Goal: Task Accomplishment & Management: Manage account settings

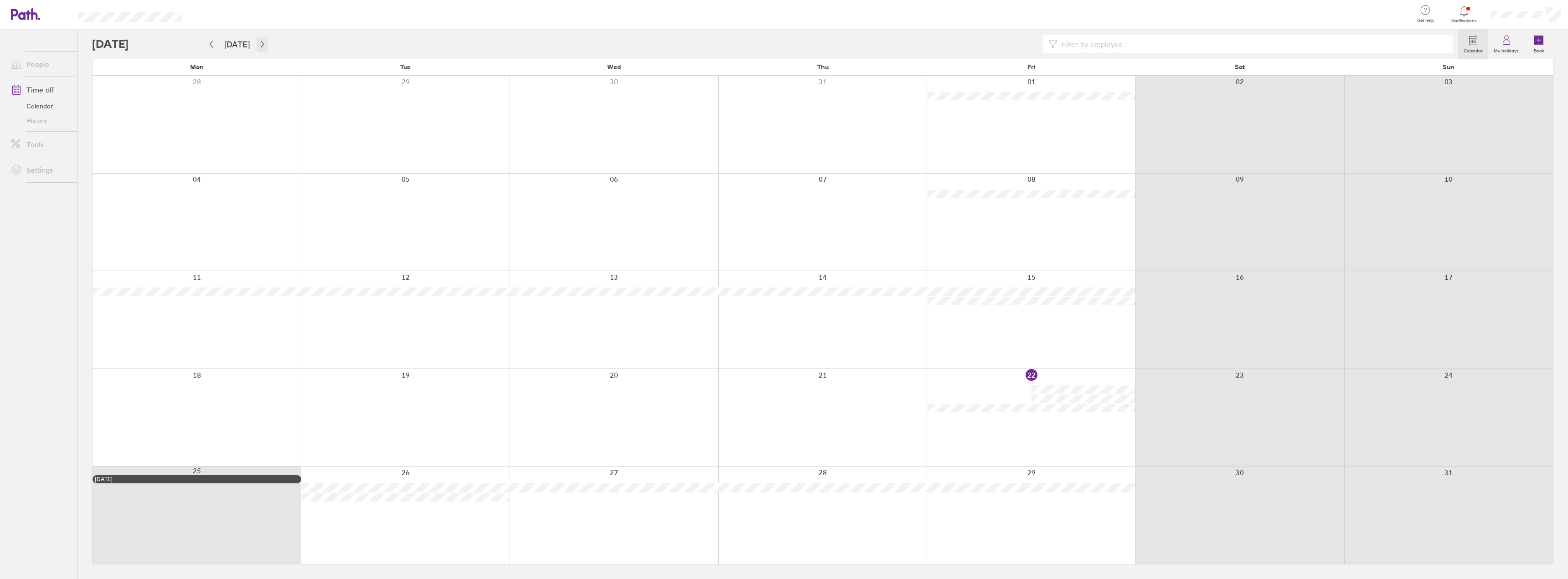
click at [259, 47] on icon "button" at bounding box center [262, 44] width 7 height 7
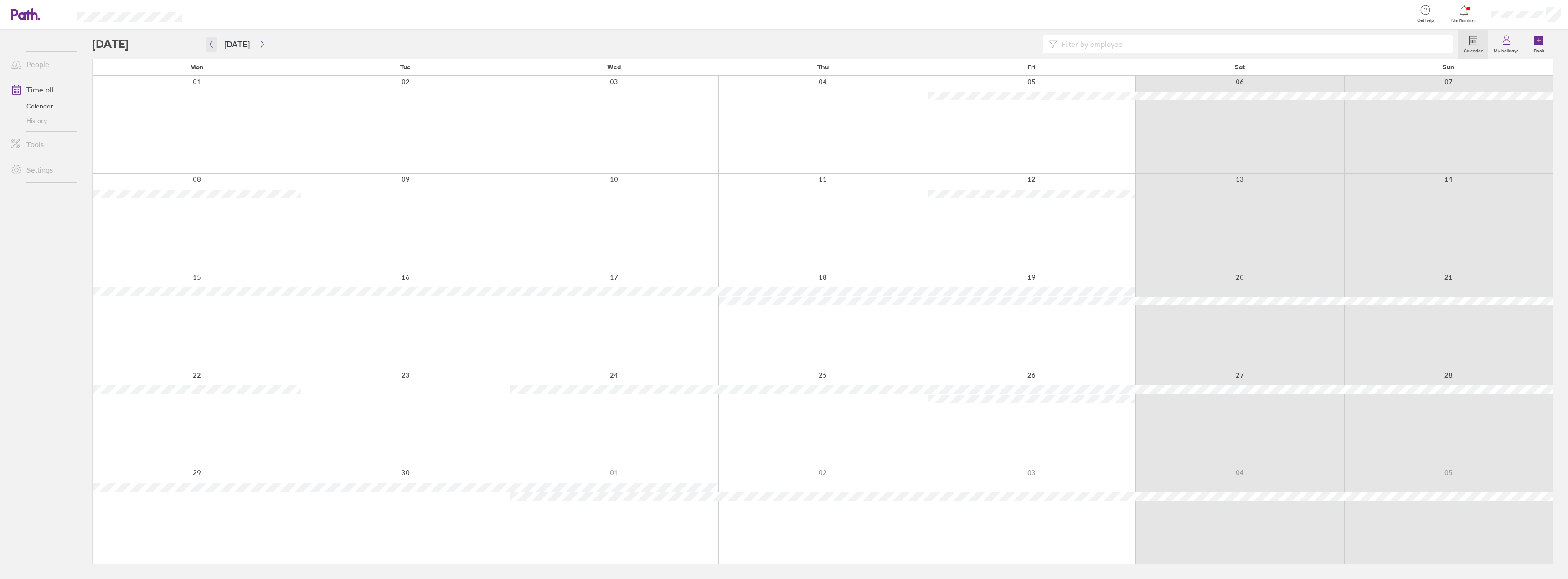
click at [215, 44] on button "button" at bounding box center [211, 44] width 12 height 15
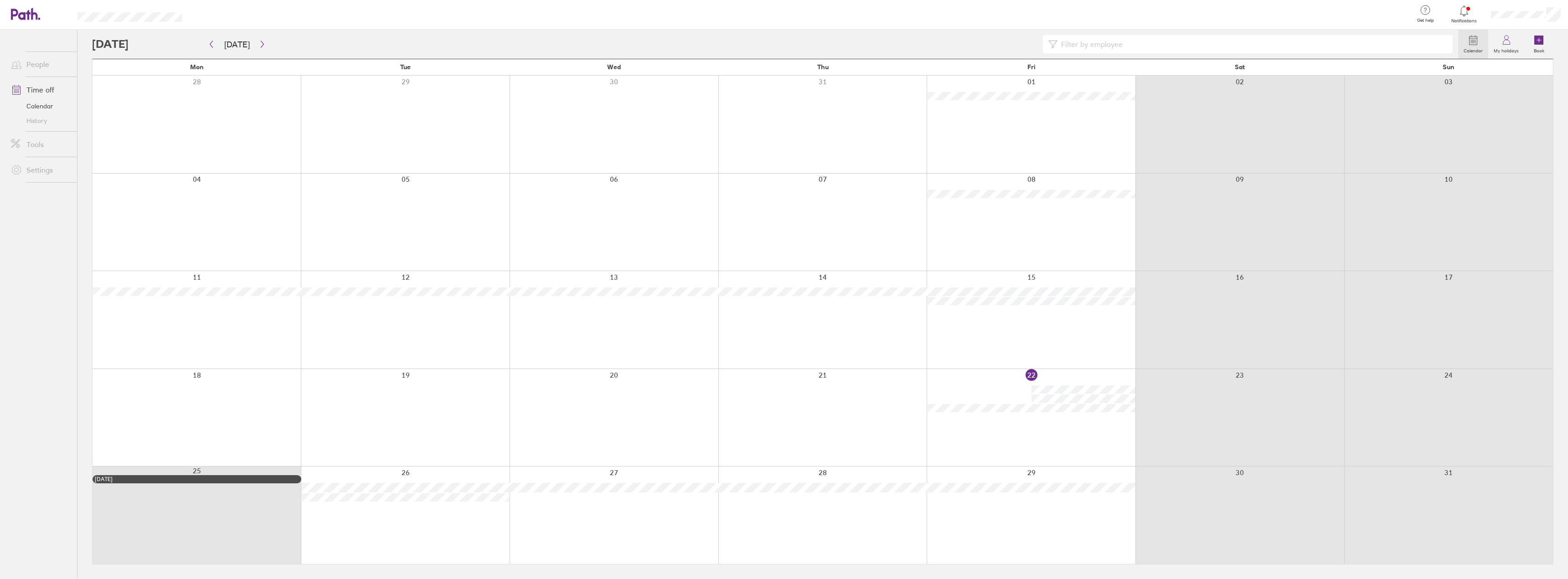
click at [266, 42] on div at bounding box center [775, 44] width 1366 height 18
click at [262, 44] on icon "button" at bounding box center [262, 44] width 7 height 7
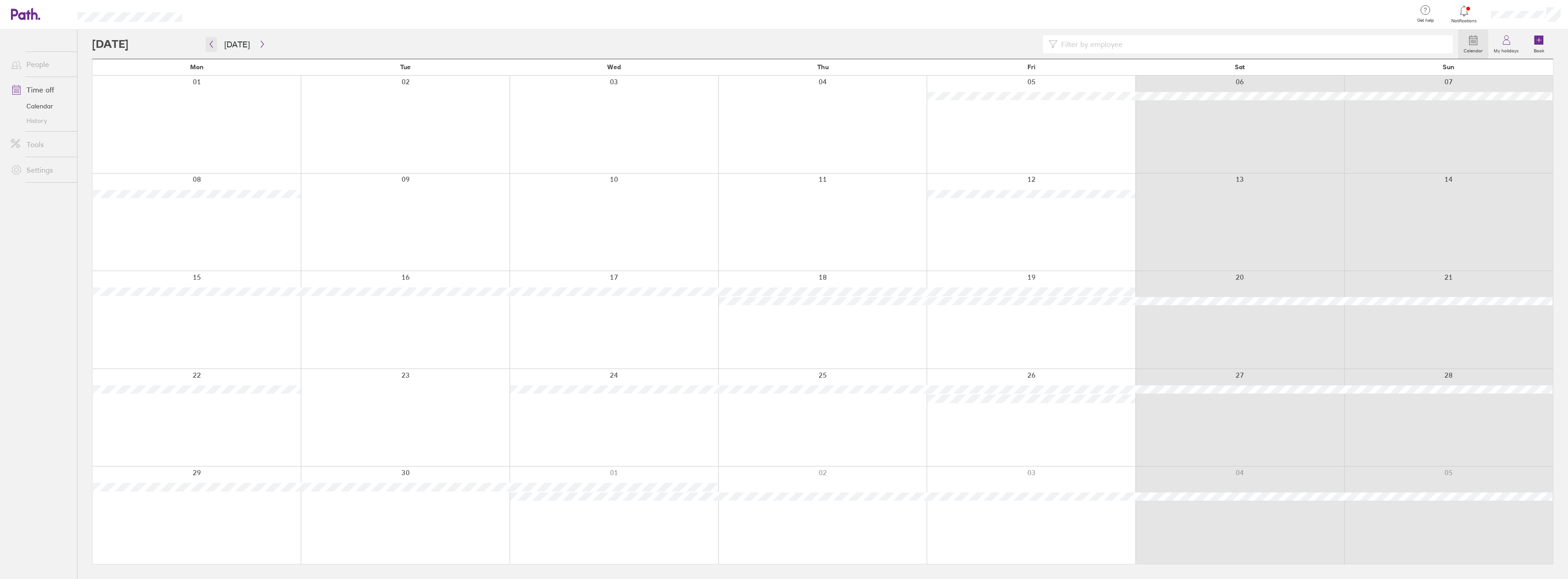
click at [212, 41] on icon "button" at bounding box center [211, 44] width 7 height 7
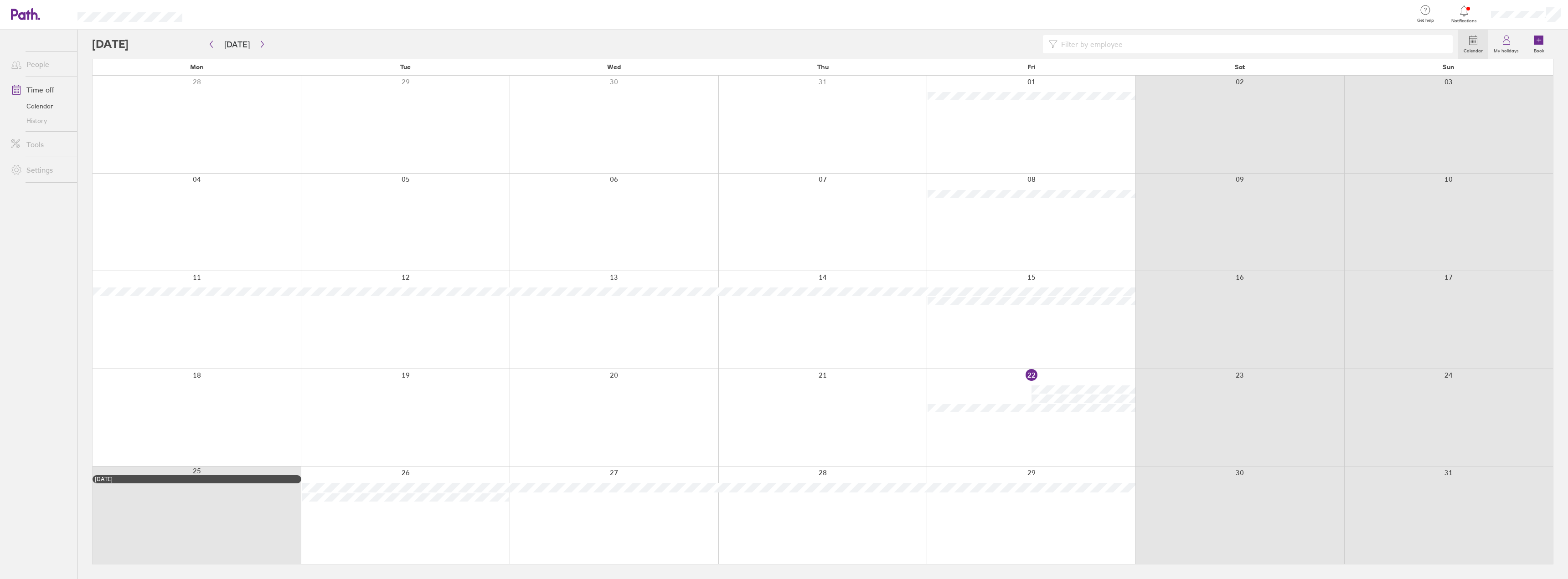
click at [1460, 15] on icon at bounding box center [1464, 11] width 11 height 11
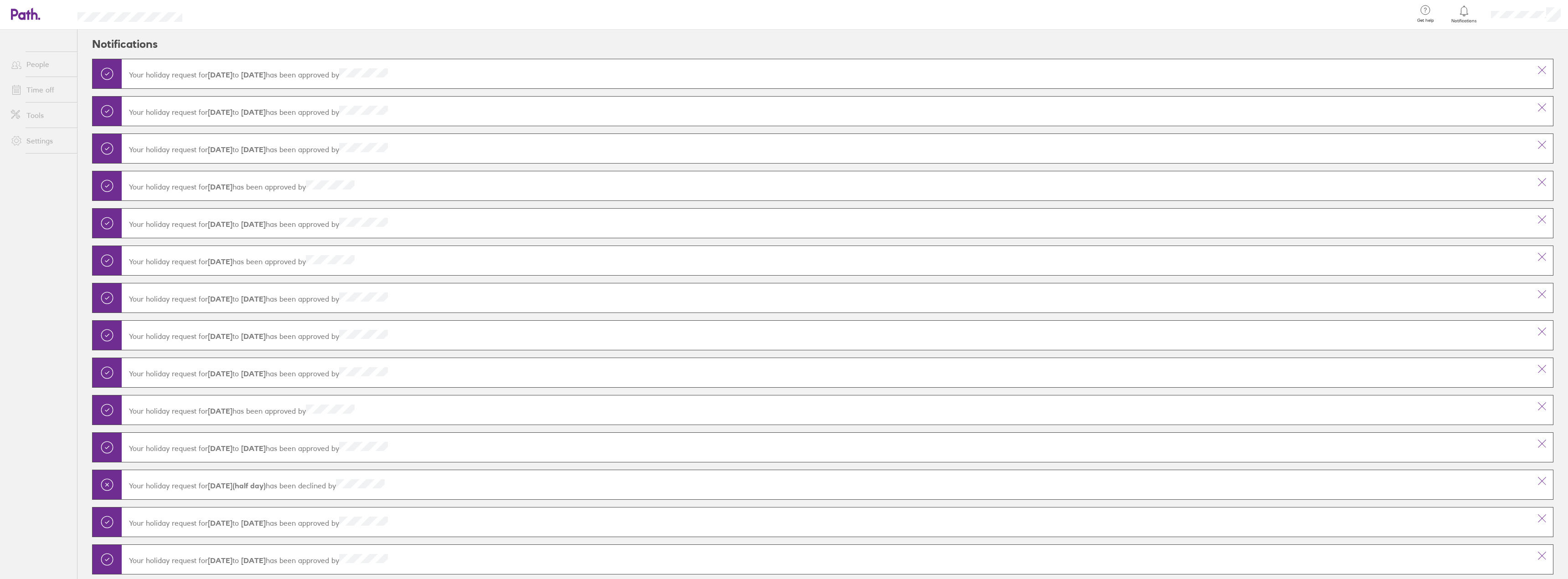
click at [1464, 17] on link "Notifications" at bounding box center [1464, 13] width 29 height 19
click at [21, 18] on icon at bounding box center [21, 14] width 20 height 11
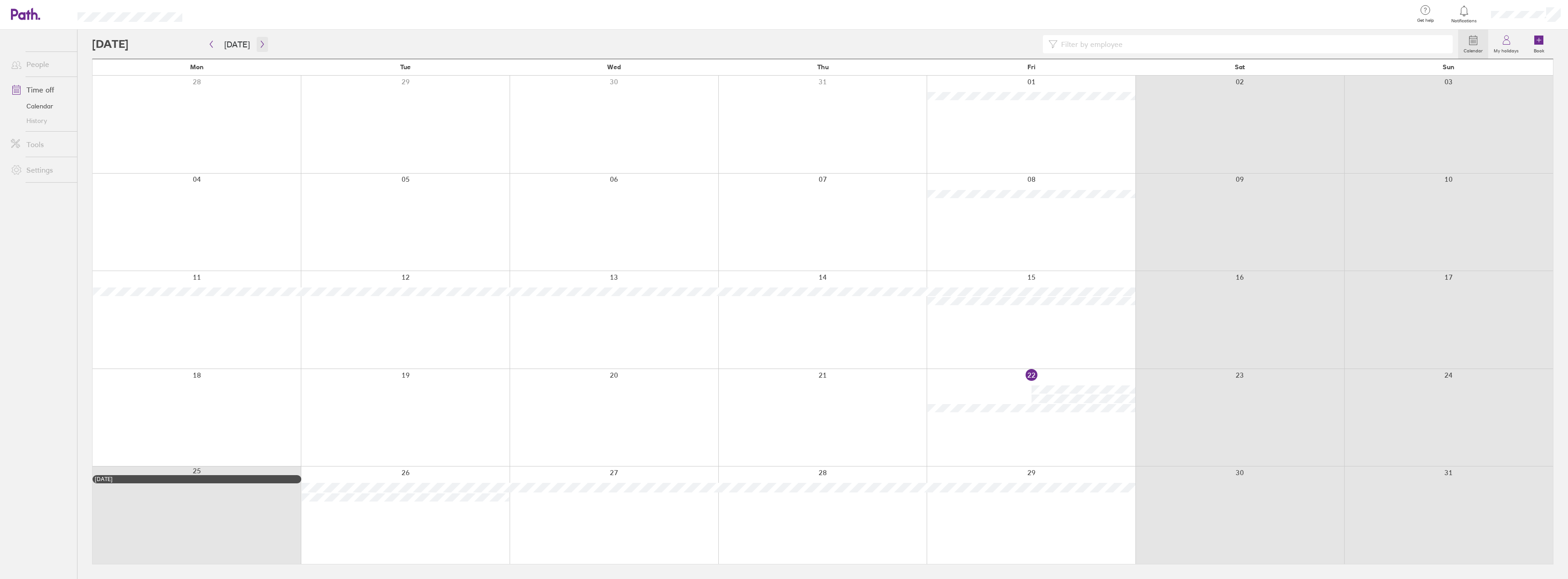
click at [256, 45] on button "button" at bounding box center [262, 44] width 12 height 15
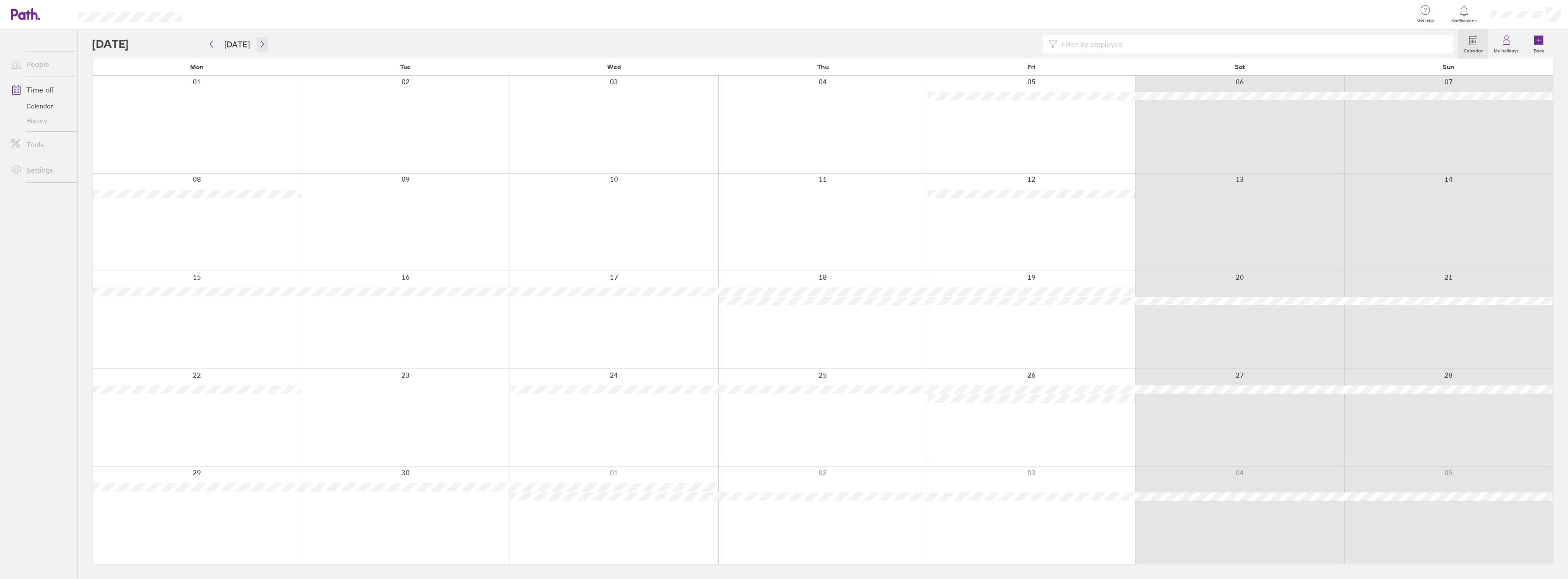
click at [261, 43] on icon "button" at bounding box center [262, 44] width 2 height 7
